Goal: Transaction & Acquisition: Purchase product/service

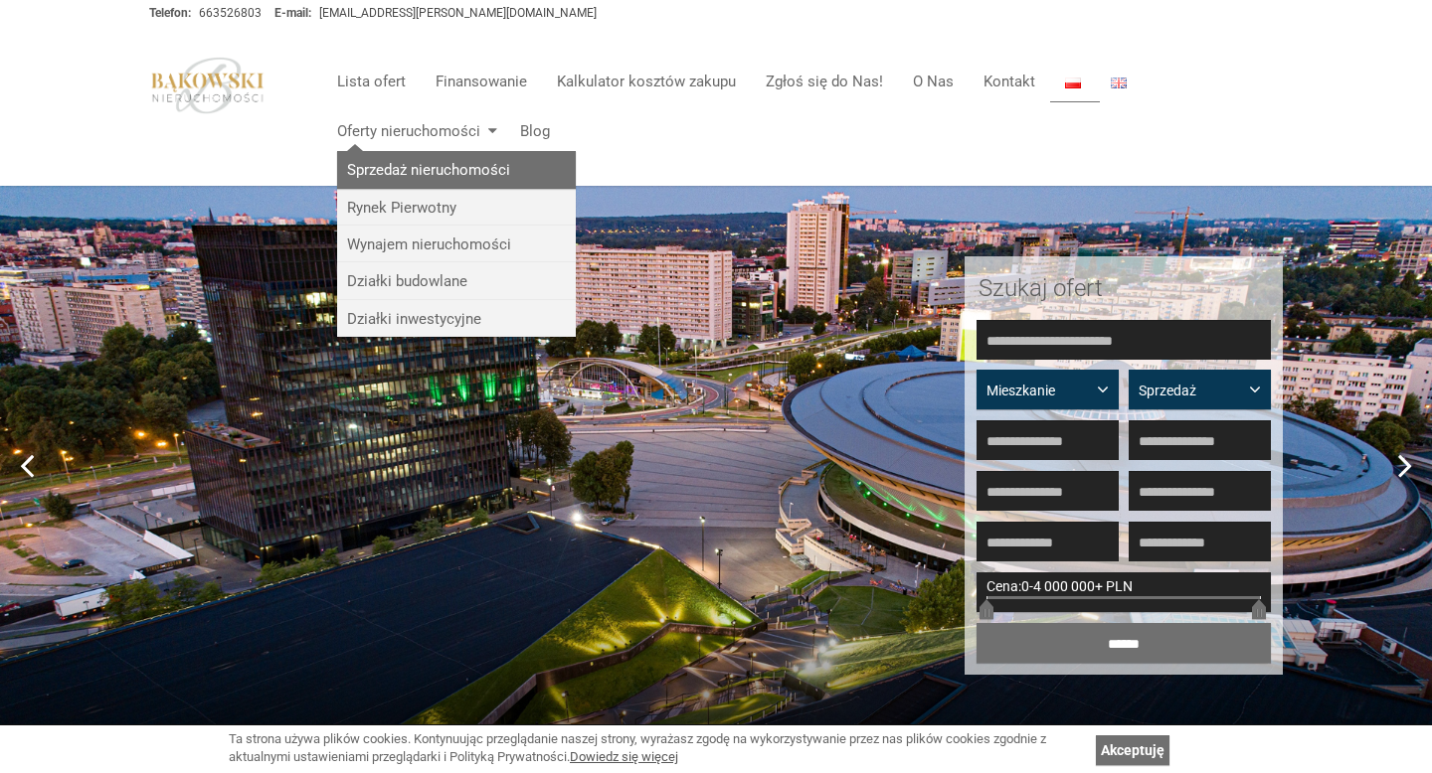
click at [405, 164] on link "Sprzedaż nieruchomości" at bounding box center [456, 169] width 239 height 37
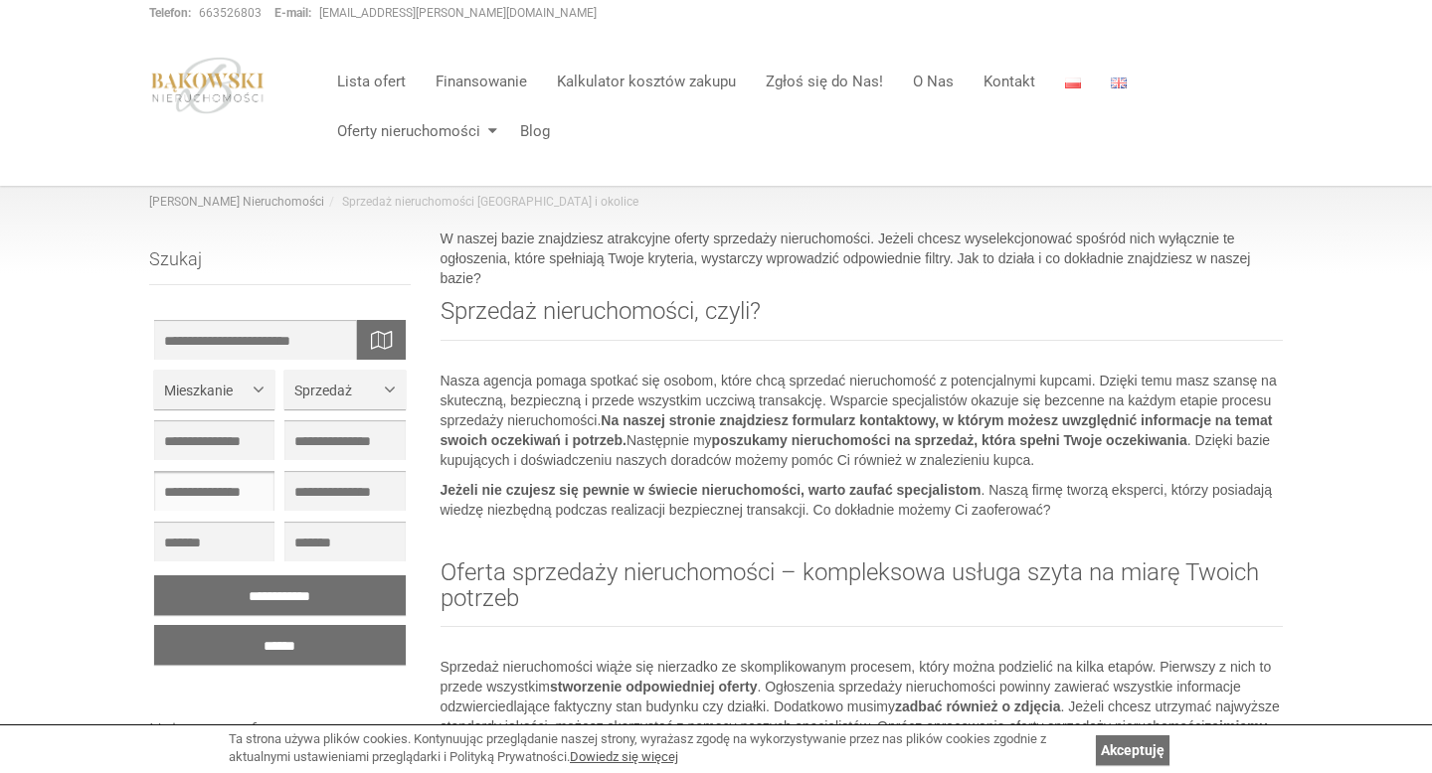
click at [256, 498] on input "text" at bounding box center [214, 491] width 120 height 40
type input "*"
click at [342, 494] on input "text" at bounding box center [344, 491] width 120 height 40
type input "*"
click at [311, 343] on input "text" at bounding box center [280, 340] width 252 height 40
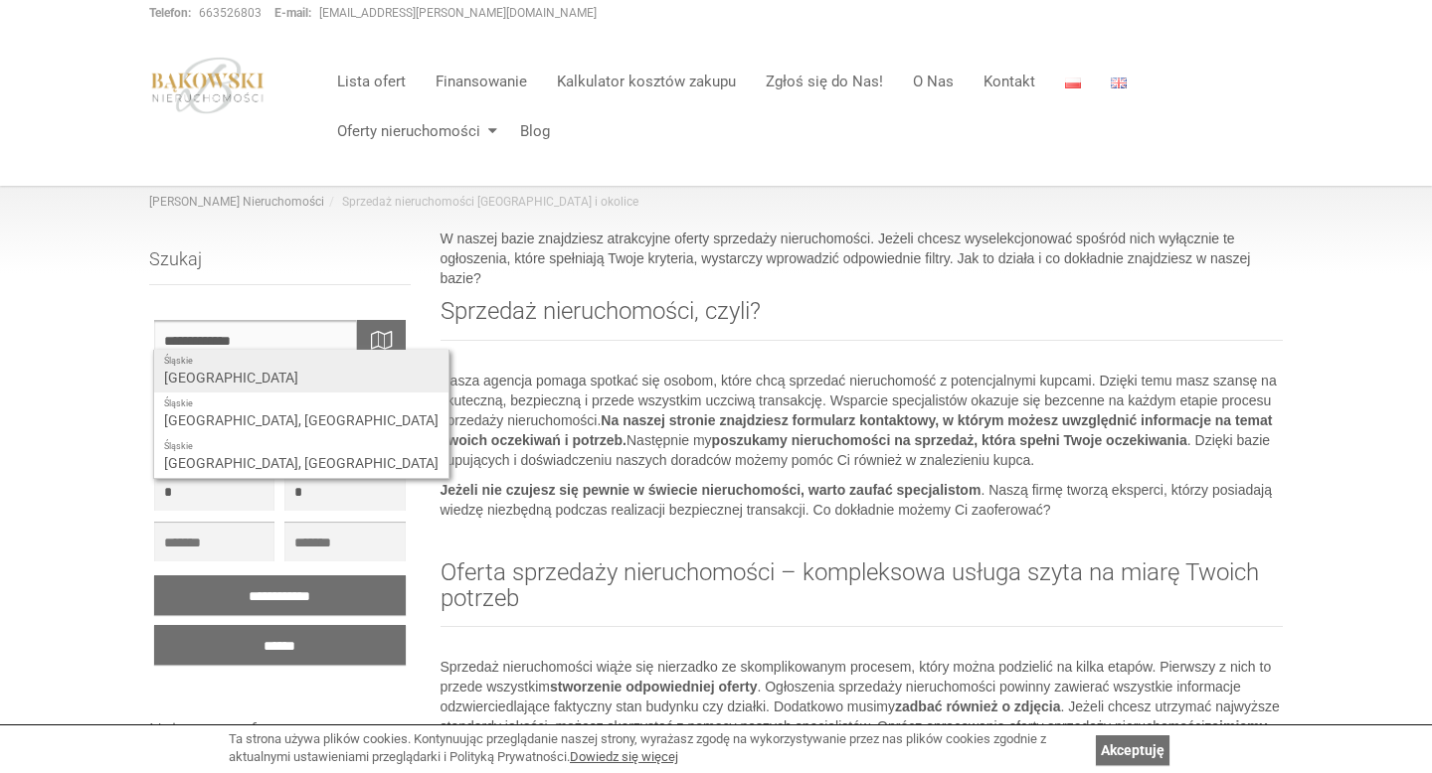
type input "**********"
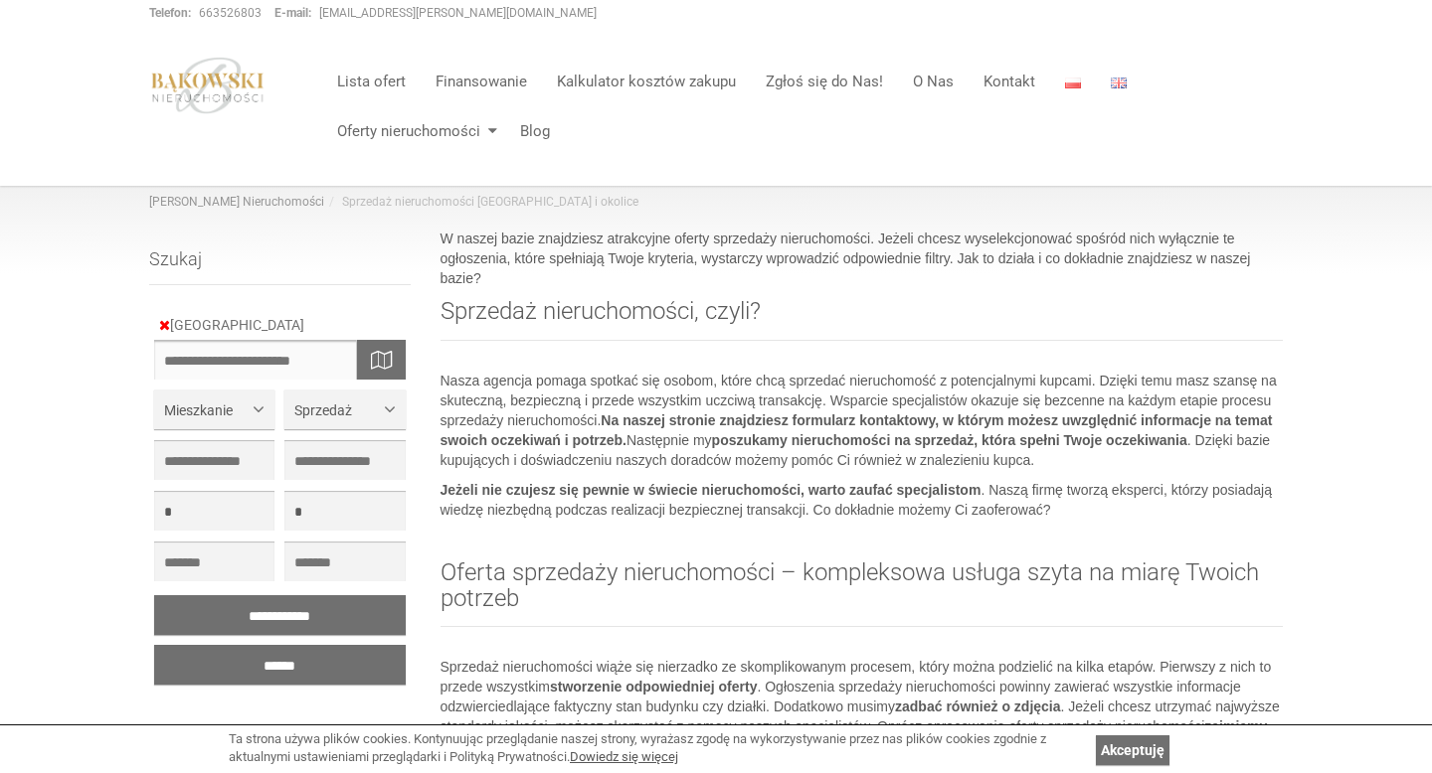
click at [307, 367] on input "text" at bounding box center [280, 360] width 252 height 40
click at [361, 316] on div "[GEOGRAPHIC_DATA]" at bounding box center [279, 325] width 261 height 20
click at [322, 663] on input "******" at bounding box center [280, 665] width 252 height 40
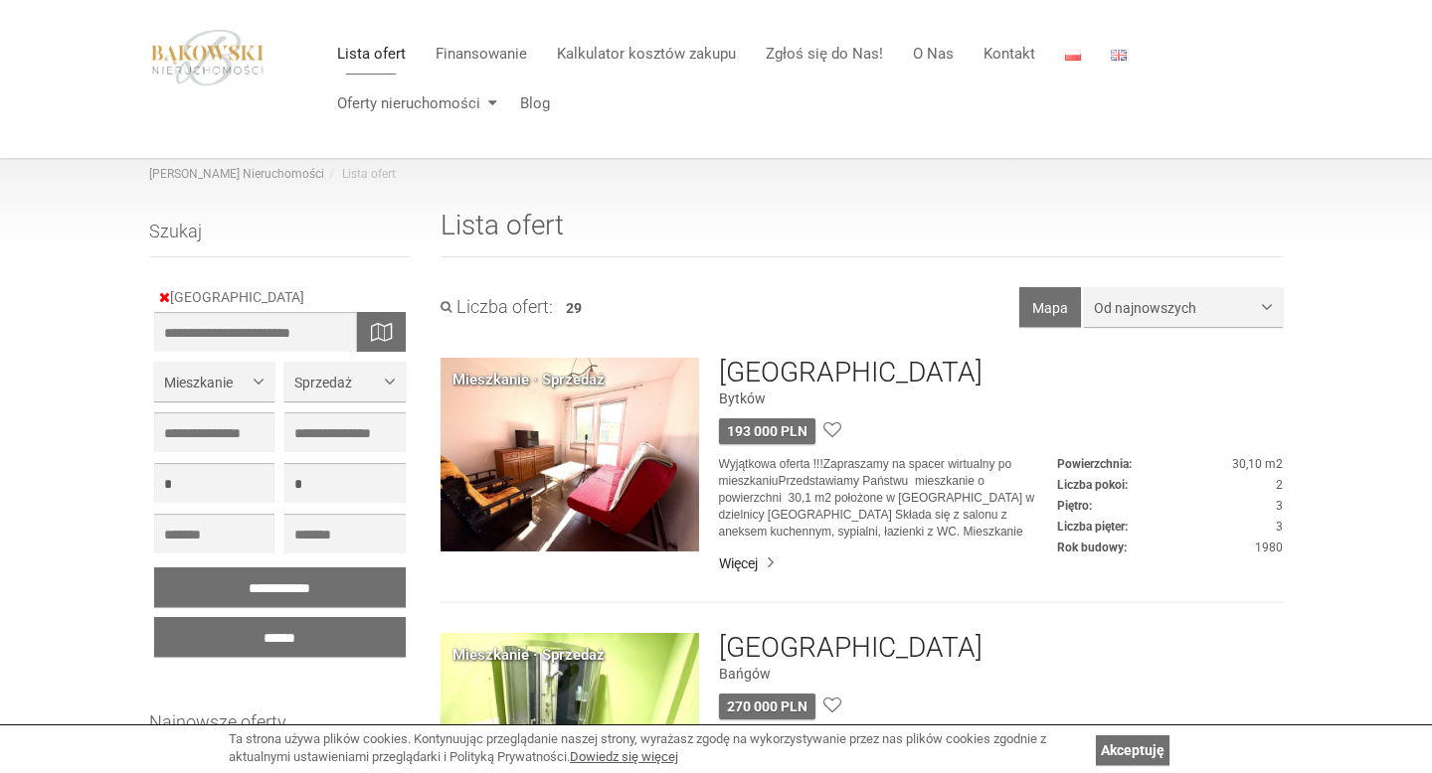
scroll to position [35, 0]
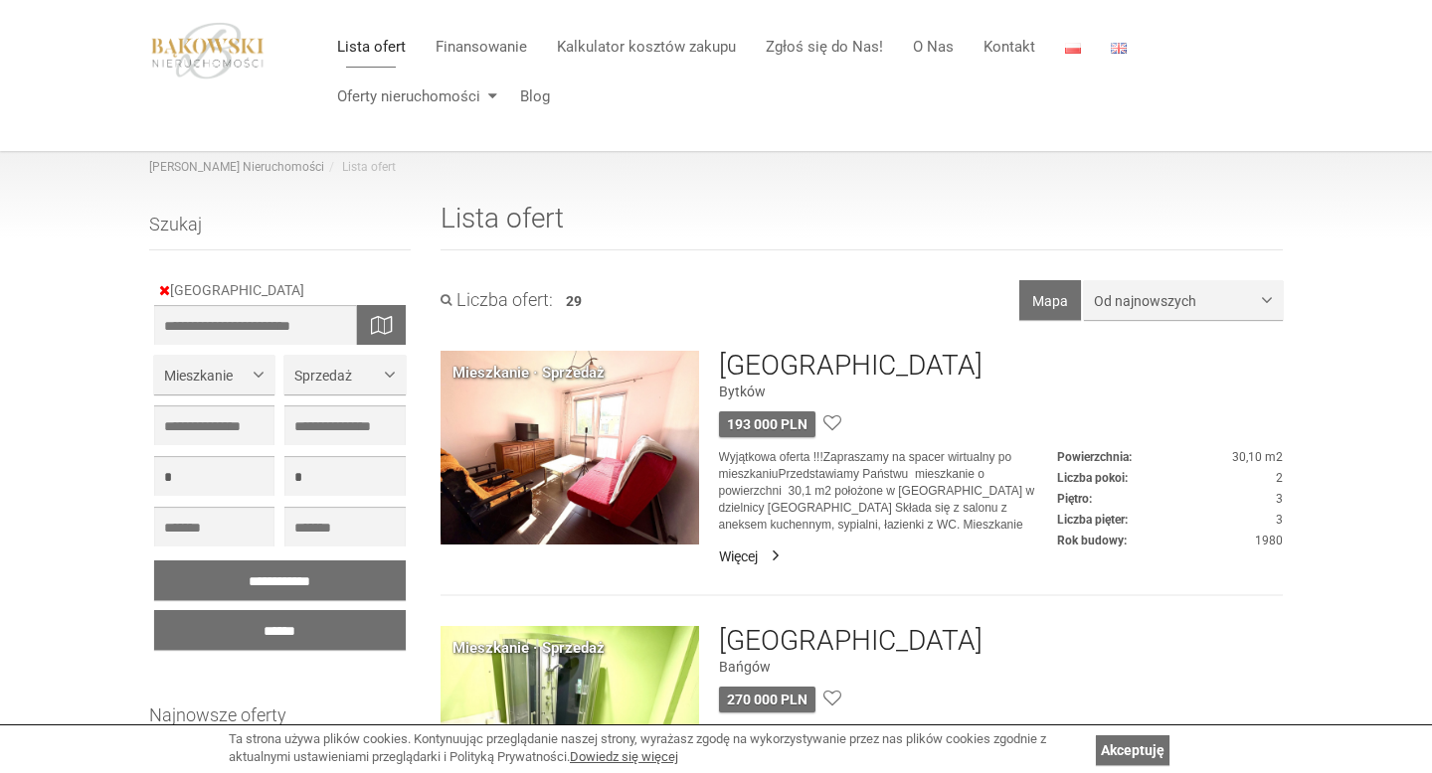
click at [733, 559] on link "Więcej" at bounding box center [1001, 557] width 564 height 20
